Goal: Contribute content

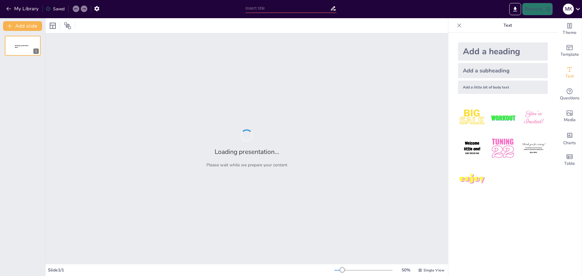
type input "**Князь [PERSON_NAME] і його військові кампанії в [GEOGRAPHIC_DATA]**"
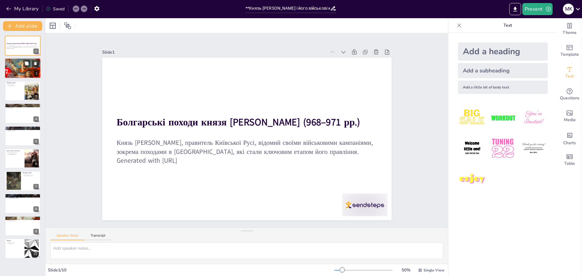
click at [19, 66] on div at bounding box center [22, 68] width 39 height 21
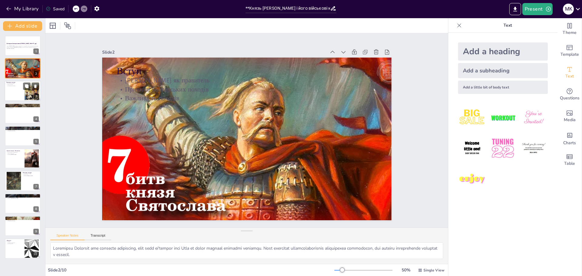
click at [11, 91] on div at bounding box center [23, 91] width 36 height 21
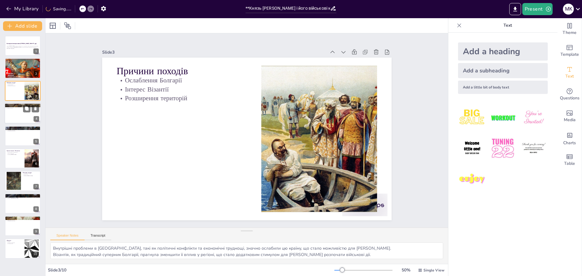
click at [19, 116] on div at bounding box center [23, 113] width 36 height 21
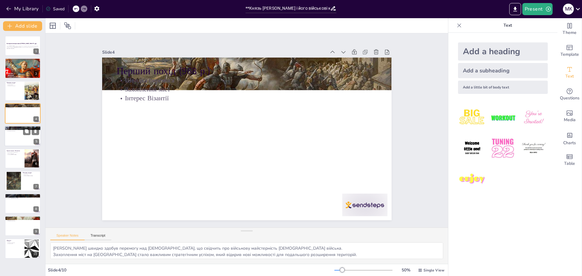
click at [13, 135] on div at bounding box center [23, 136] width 36 height 21
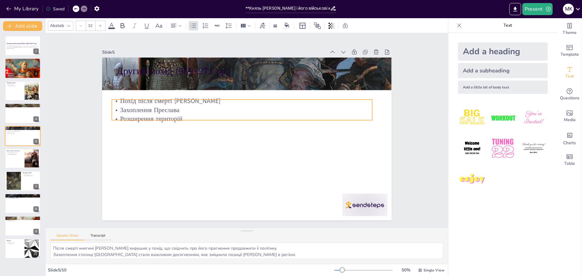
drag, startPoint x: 139, startPoint y: 107, endPoint x: 134, endPoint y: 110, distance: 5.7
click at [157, 110] on p "Захоплення Преслава" at bounding box center [257, 112] width 200 height 181
click at [365, 204] on div at bounding box center [356, 216] width 47 height 27
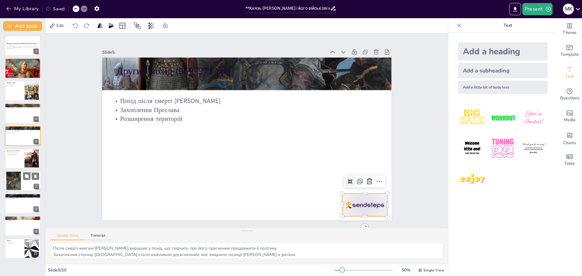
click at [23, 181] on div at bounding box center [23, 181] width 36 height 21
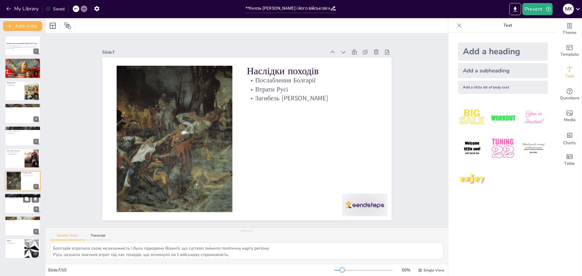
click at [16, 209] on div at bounding box center [23, 203] width 36 height 21
type textarea "Тимчасове посилення Русі в Подунав’ї свідчить про її військову спроможність та …"
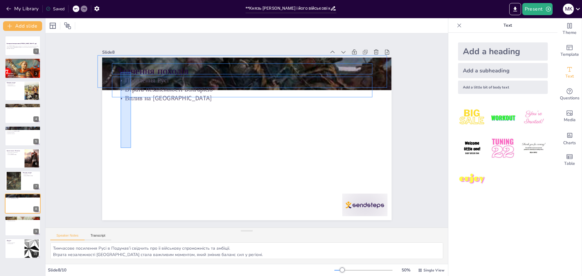
drag, startPoint x: 126, startPoint y: 110, endPoint x: 121, endPoint y: 72, distance: 38.3
